Goal: Entertainment & Leisure: Browse casually

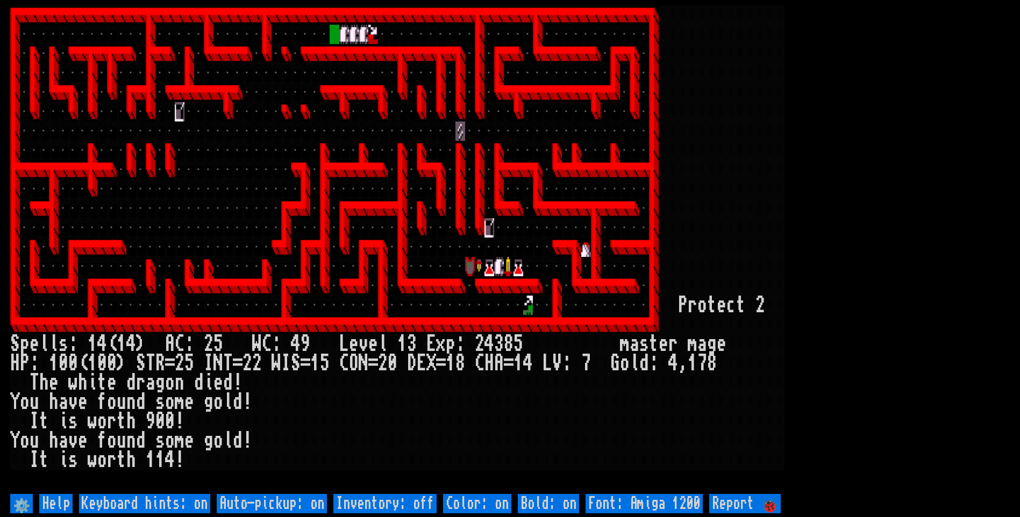
click at [309, 514] on larngrid at bounding box center [510, 258] width 1020 height 517
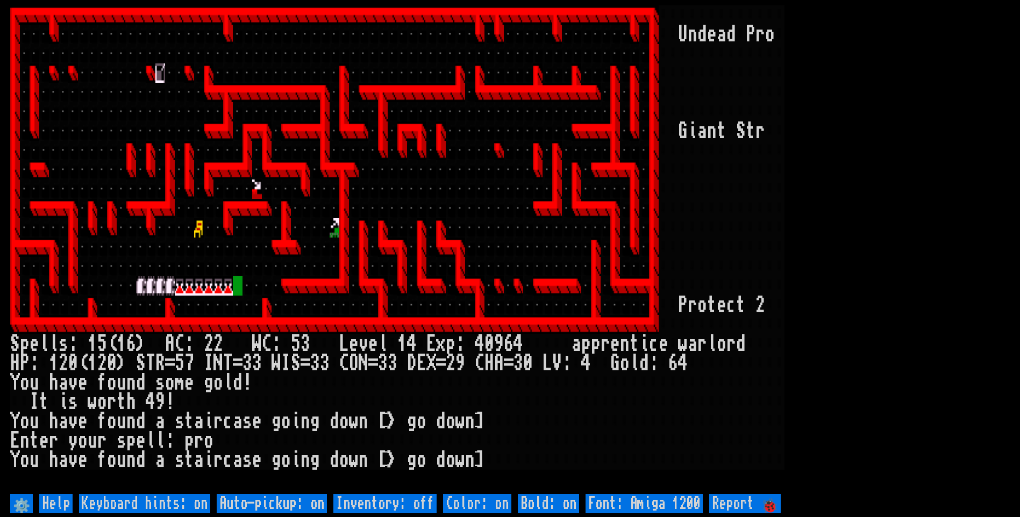
click at [302, 505] on off "Auto-pickup: on" at bounding box center [272, 503] width 110 height 19
